Goal: Check status

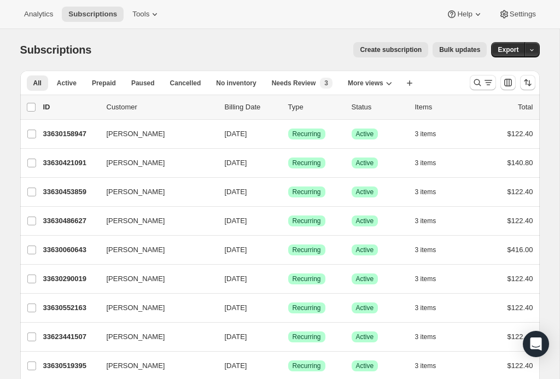
click at [485, 85] on icon "Search and filter results" at bounding box center [488, 82] width 11 height 11
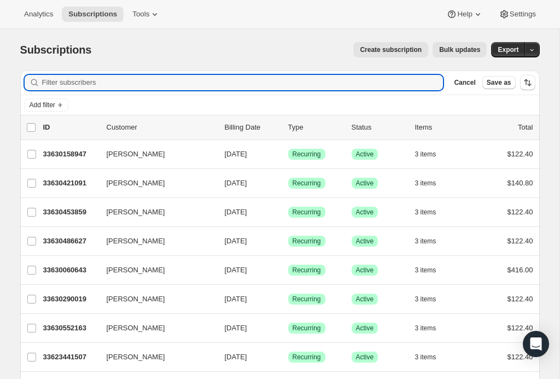
click at [54, 109] on button "Add filter" at bounding box center [47, 105] width 44 height 13
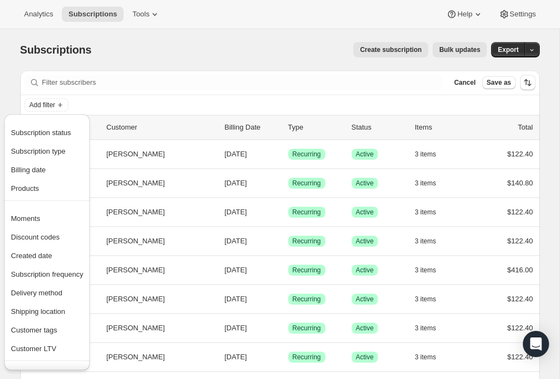
click at [50, 135] on span "Subscription status" at bounding box center [41, 133] width 60 height 8
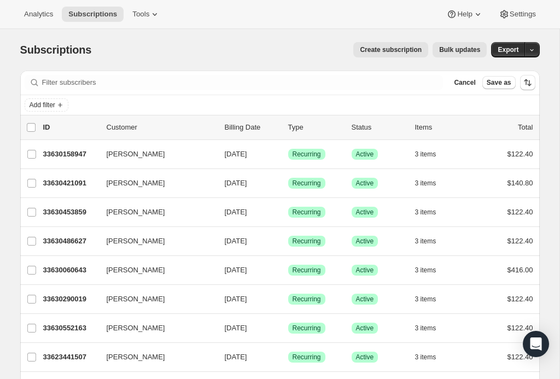
click at [138, 105] on div "Add filter" at bounding box center [280, 105] width 511 height 13
click at [60, 99] on button "Add filter" at bounding box center [47, 105] width 44 height 13
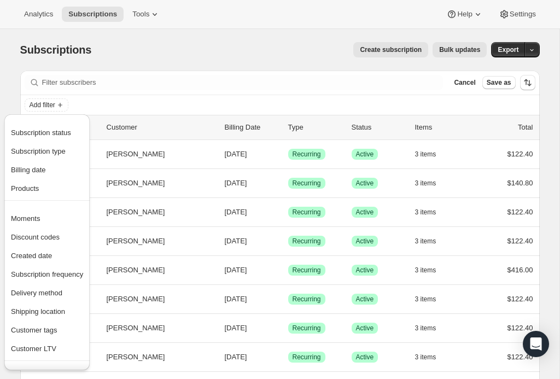
click at [53, 125] on button "Subscription status" at bounding box center [47, 133] width 79 height 18
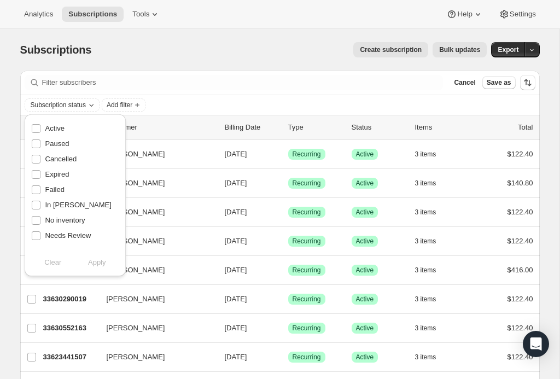
click at [48, 121] on label "Active" at bounding box center [47, 128] width 33 height 15
click at [40, 124] on input "Active" at bounding box center [36, 128] width 9 height 9
checkbox input "true"
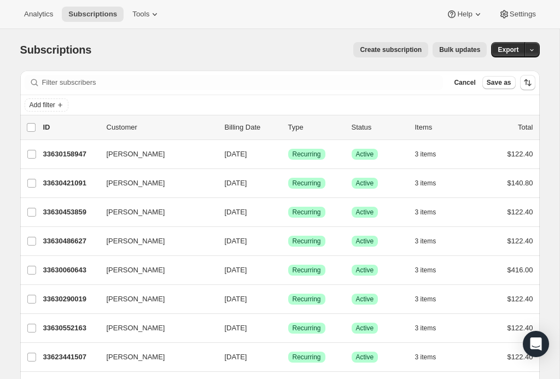
click at [55, 101] on span "Add filter" at bounding box center [43, 105] width 26 height 9
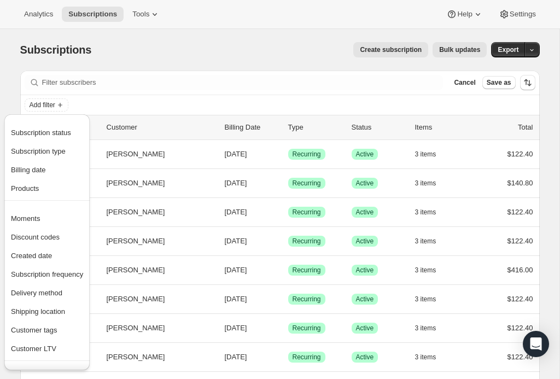
click at [66, 129] on span "Subscription status" at bounding box center [41, 133] width 60 height 8
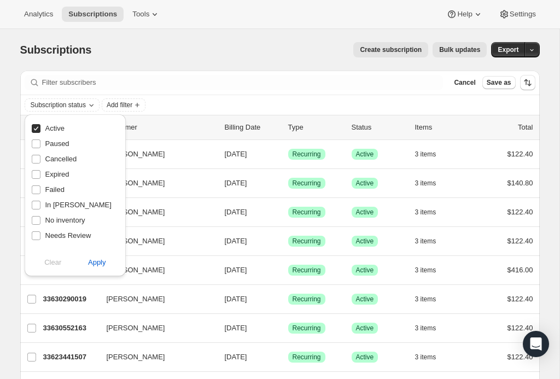
click at [106, 258] on span "Apply" at bounding box center [97, 262] width 18 height 11
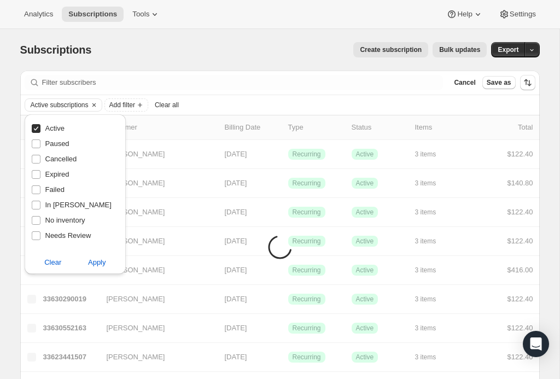
click at [135, 104] on span "Add filter" at bounding box center [122, 105] width 26 height 9
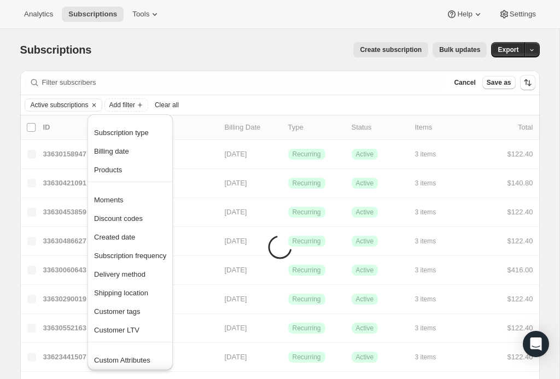
click at [144, 102] on icon "Add filter" at bounding box center [140, 105] width 9 height 9
click at [126, 234] on div "33630486627 [PERSON_NAME] [DATE] Success Recurring Success Active 3 items $122.…" at bounding box center [288, 241] width 490 height 15
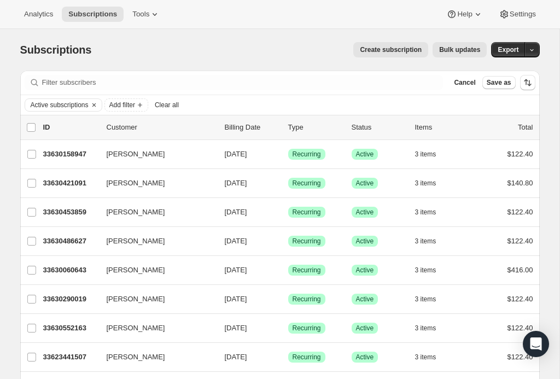
click at [135, 101] on span "Add filter" at bounding box center [122, 105] width 26 height 9
click at [144, 102] on icon "Add filter" at bounding box center [140, 105] width 9 height 9
